Goal: Find specific page/section: Find specific page/section

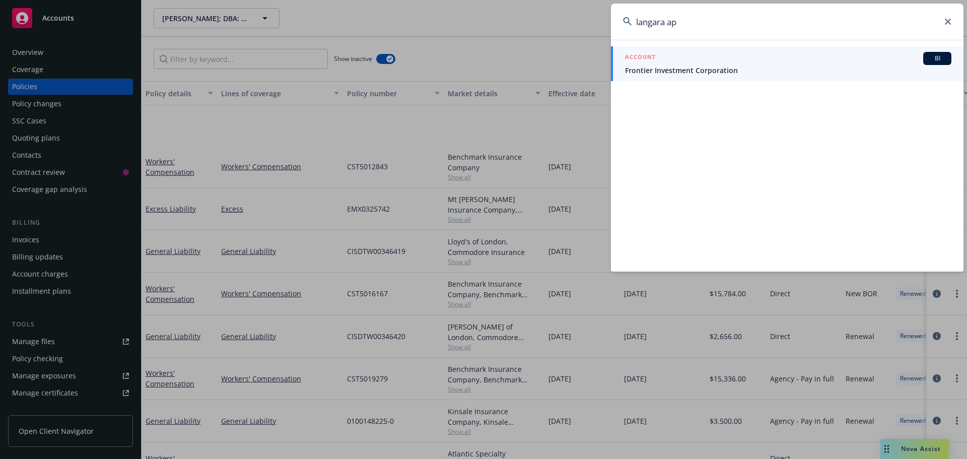
scroll to position [101, 0]
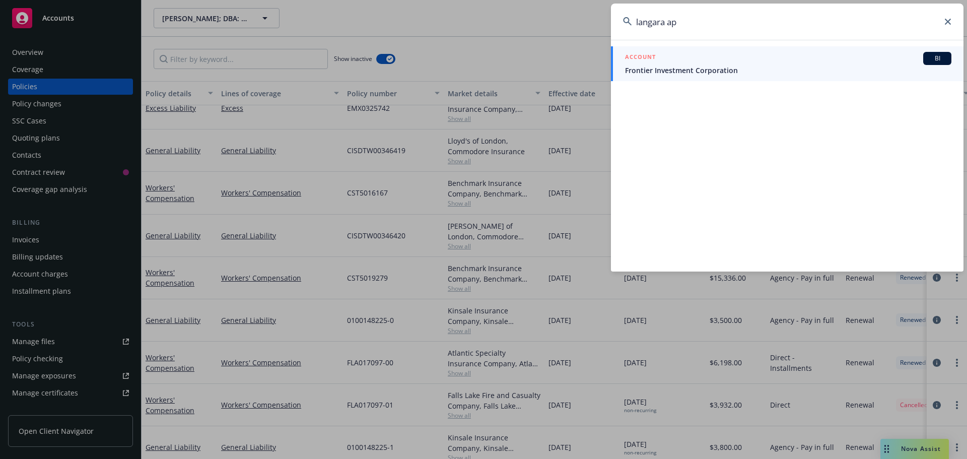
click at [950, 22] on icon at bounding box center [948, 22] width 6 height 6
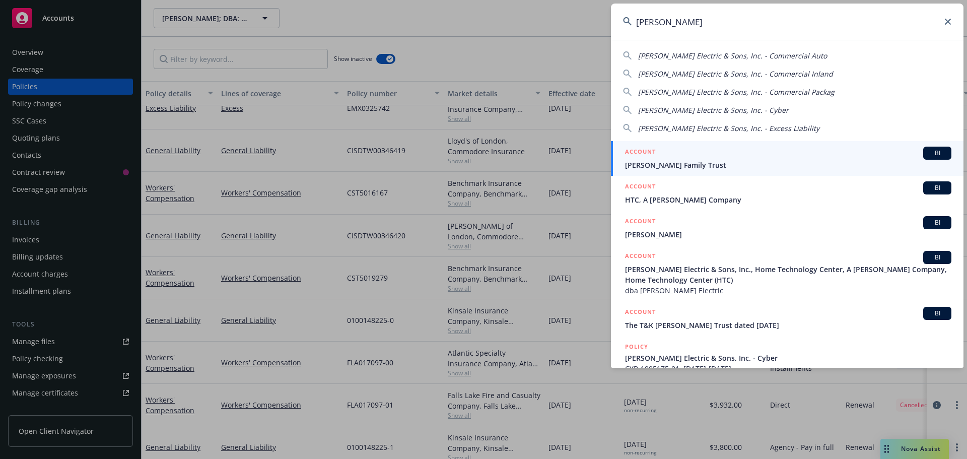
click at [743, 54] on span "[PERSON_NAME] Electric & Sons, Inc. - Commercial Auto" at bounding box center [732, 56] width 189 height 10
type input "[PERSON_NAME] Electric & Sons, Inc. - Commercial Auto"
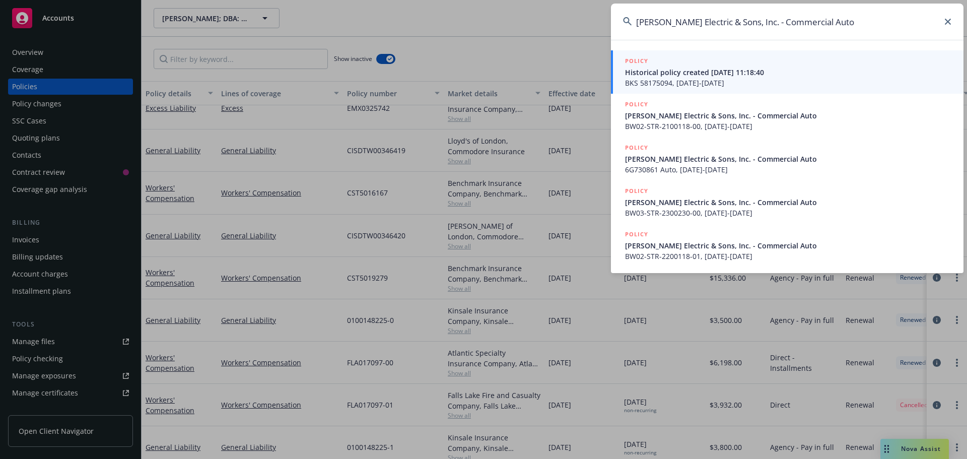
click at [725, 63] on div "POLICY" at bounding box center [788, 61] width 326 height 11
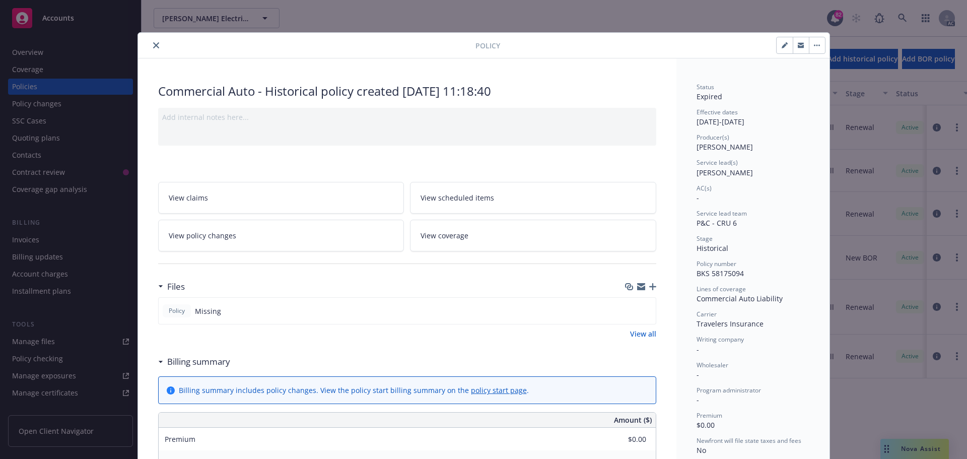
click at [150, 43] on button "close" at bounding box center [156, 45] width 12 height 12
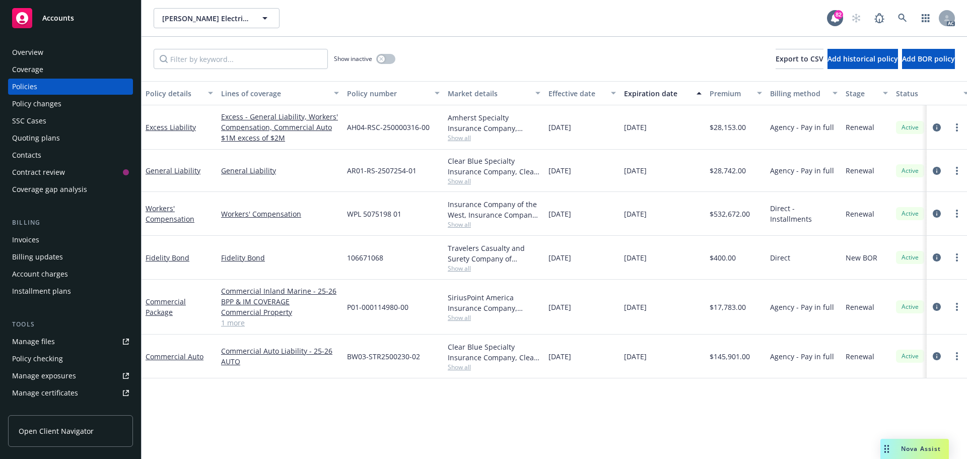
click at [56, 50] on div "Overview" at bounding box center [70, 52] width 117 height 16
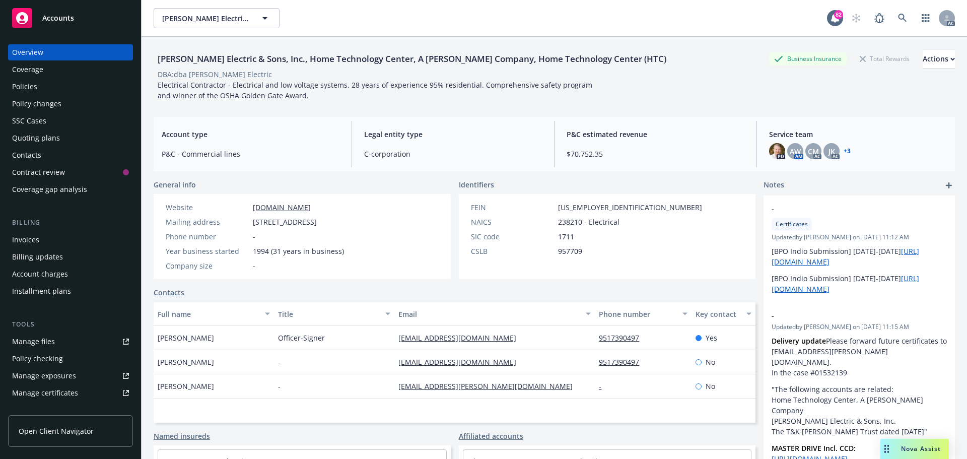
click at [44, 91] on div "Policies" at bounding box center [70, 87] width 117 height 16
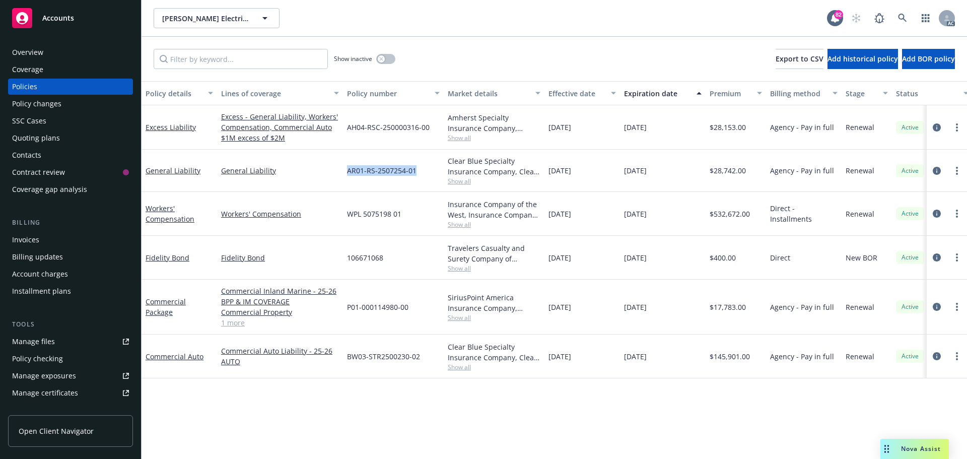
drag, startPoint x: 420, startPoint y: 172, endPoint x: 348, endPoint y: 172, distance: 72.5
click at [348, 172] on div "AR01-RS-2507254-01" at bounding box center [393, 171] width 101 height 42
copy span "AR01-RS-2507254-01"
